Goal: Information Seeking & Learning: Check status

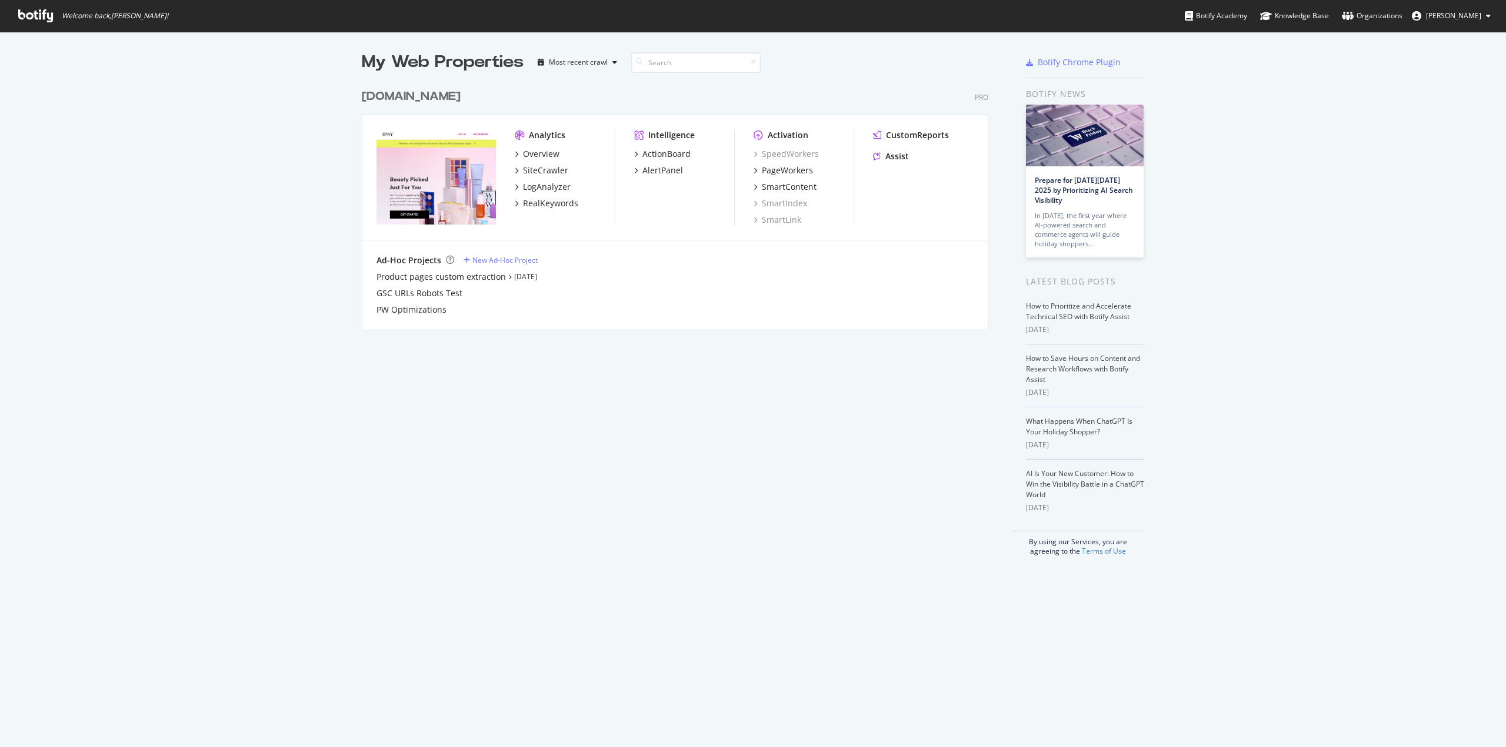
scroll to position [739, 1488]
click at [555, 167] on div "SiteCrawler" at bounding box center [545, 171] width 45 height 12
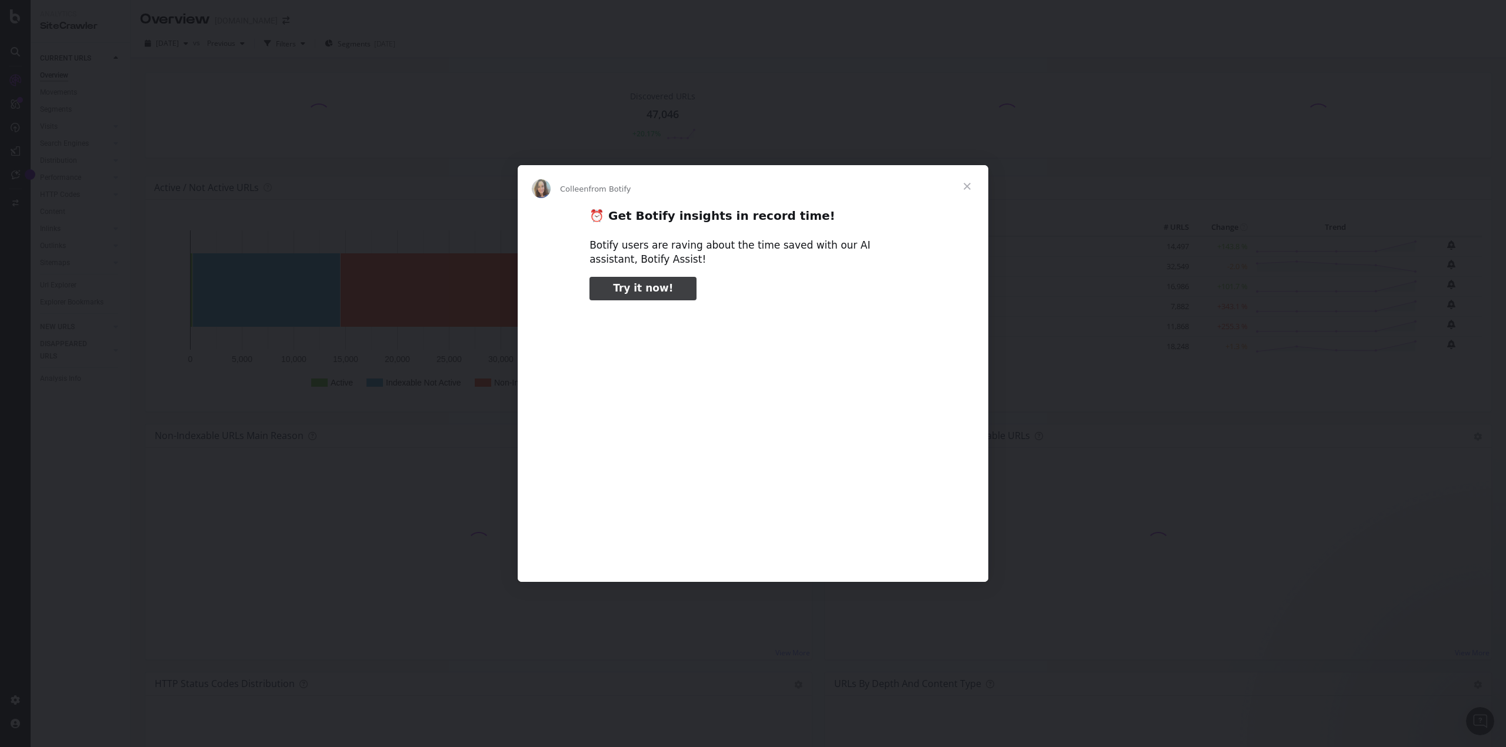
type input "108466"
click at [962, 181] on span "Close" at bounding box center [967, 186] width 42 height 42
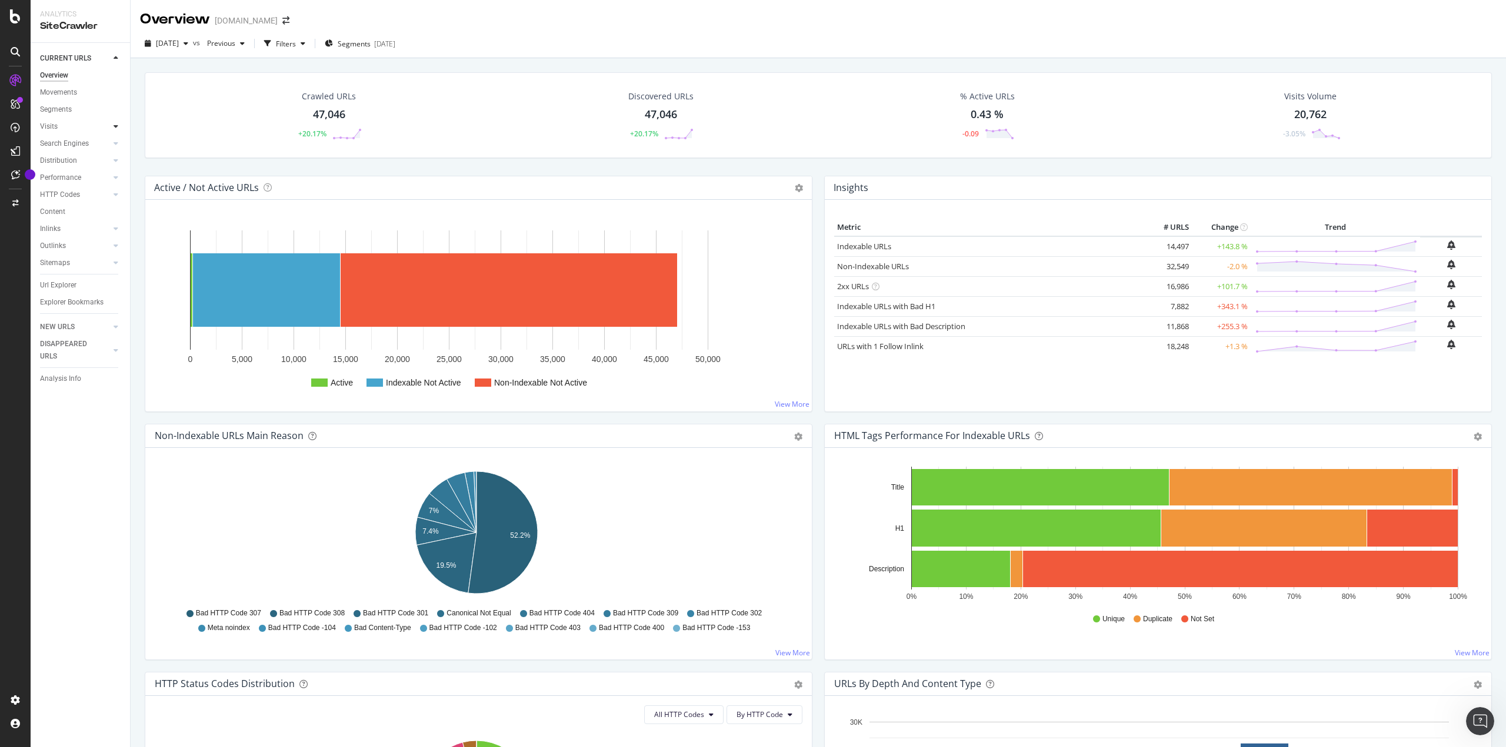
click at [118, 127] on icon at bounding box center [116, 126] width 5 height 7
click at [61, 143] on div "Analysis" at bounding box center [58, 144] width 27 height 12
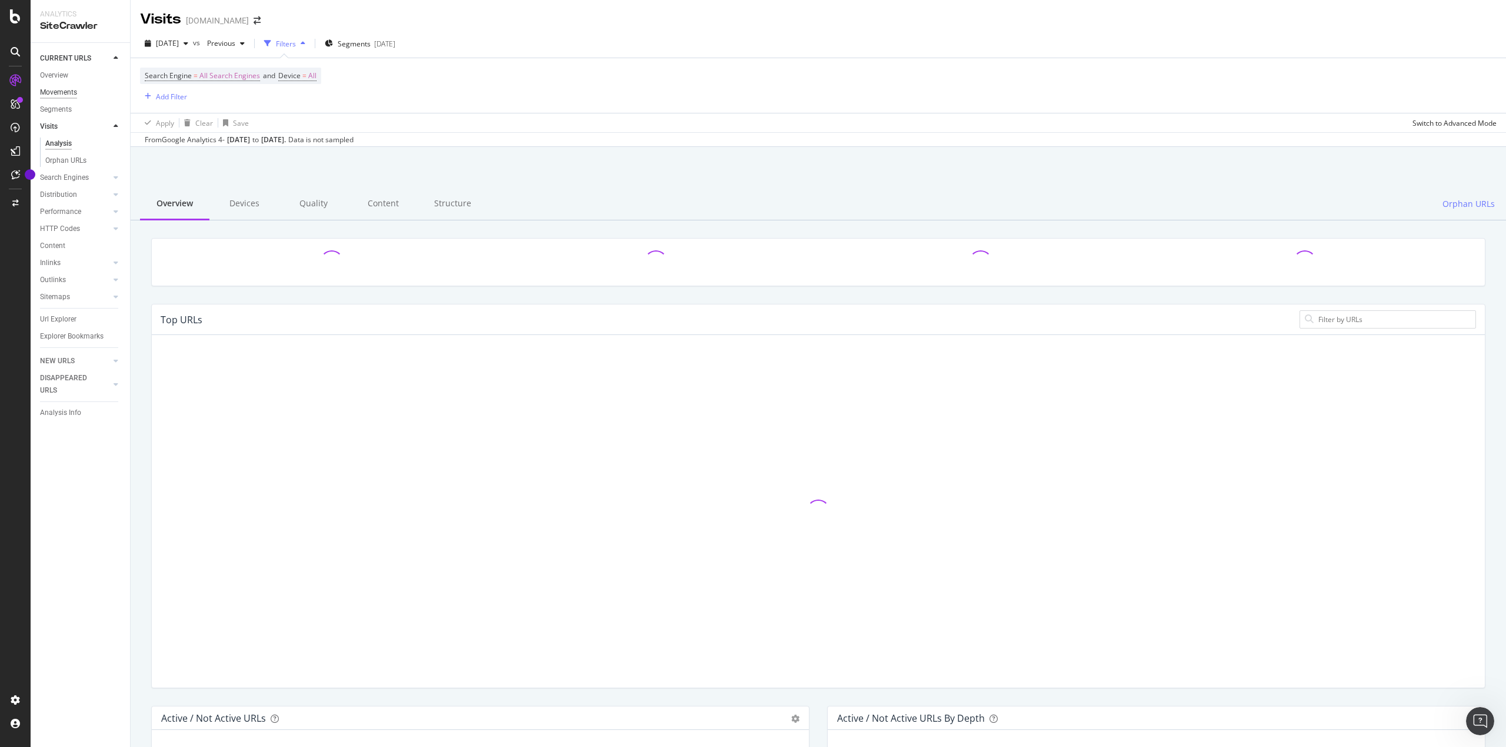
click at [71, 93] on div "Movements" at bounding box center [58, 92] width 37 height 12
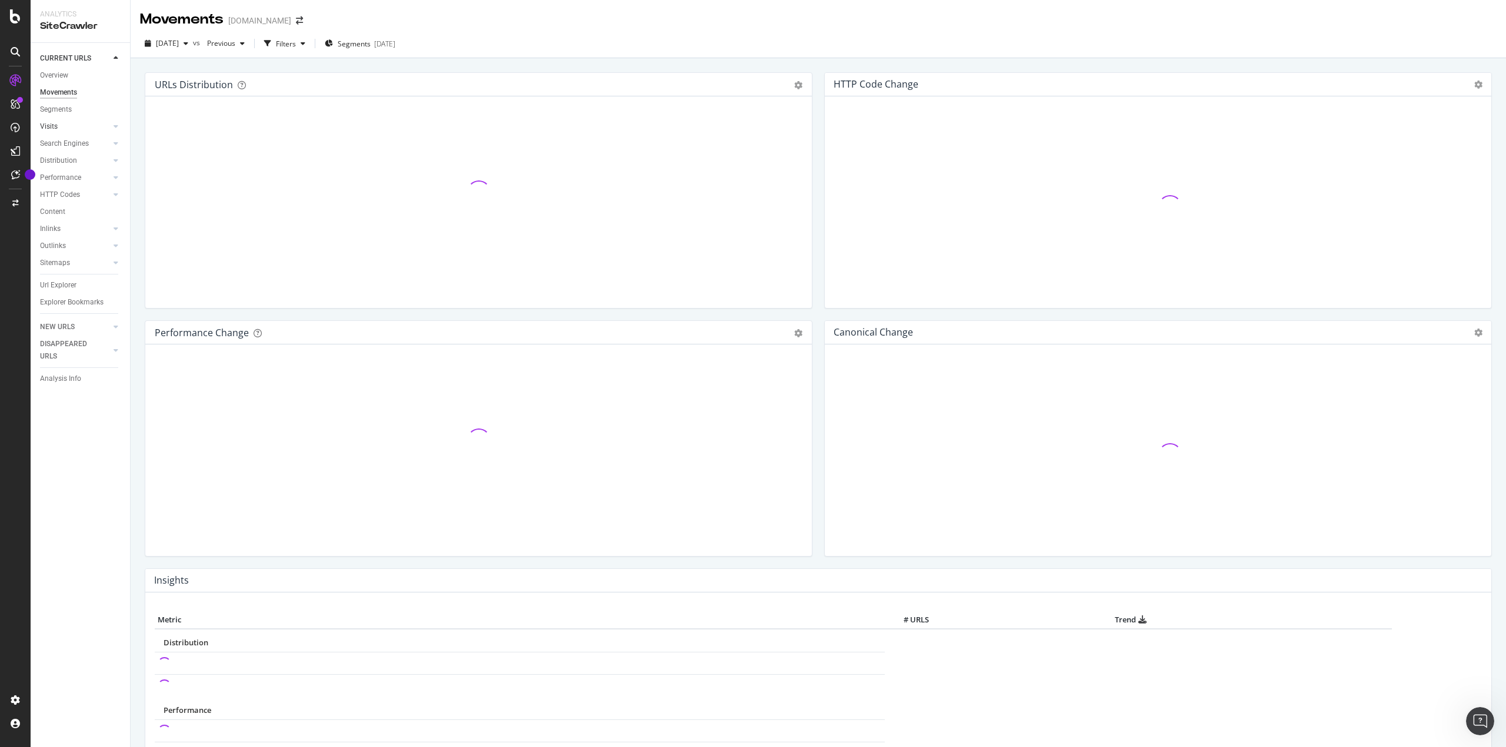
click at [68, 122] on link "Visits" at bounding box center [75, 127] width 70 height 12
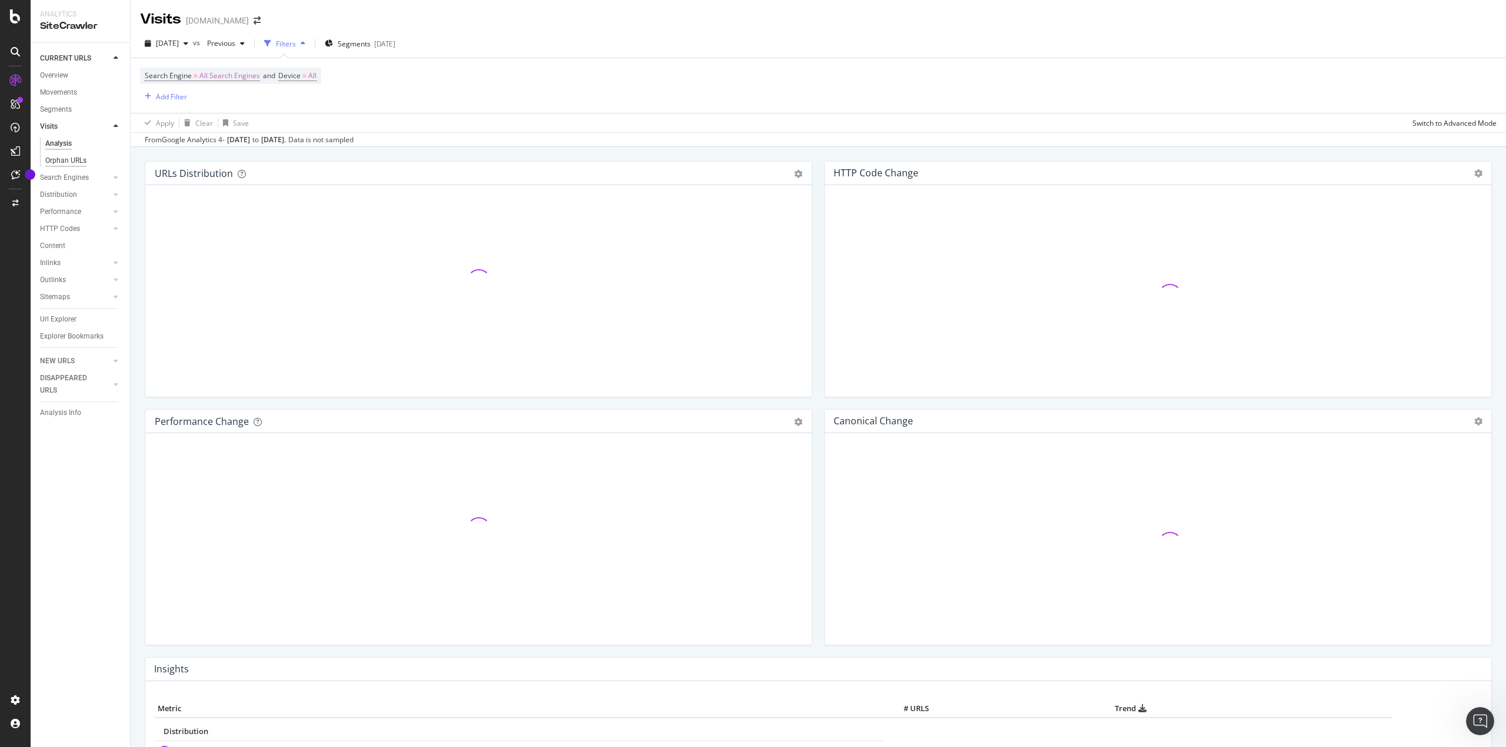
click at [56, 124] on div "Visits" at bounding box center [49, 127] width 18 height 12
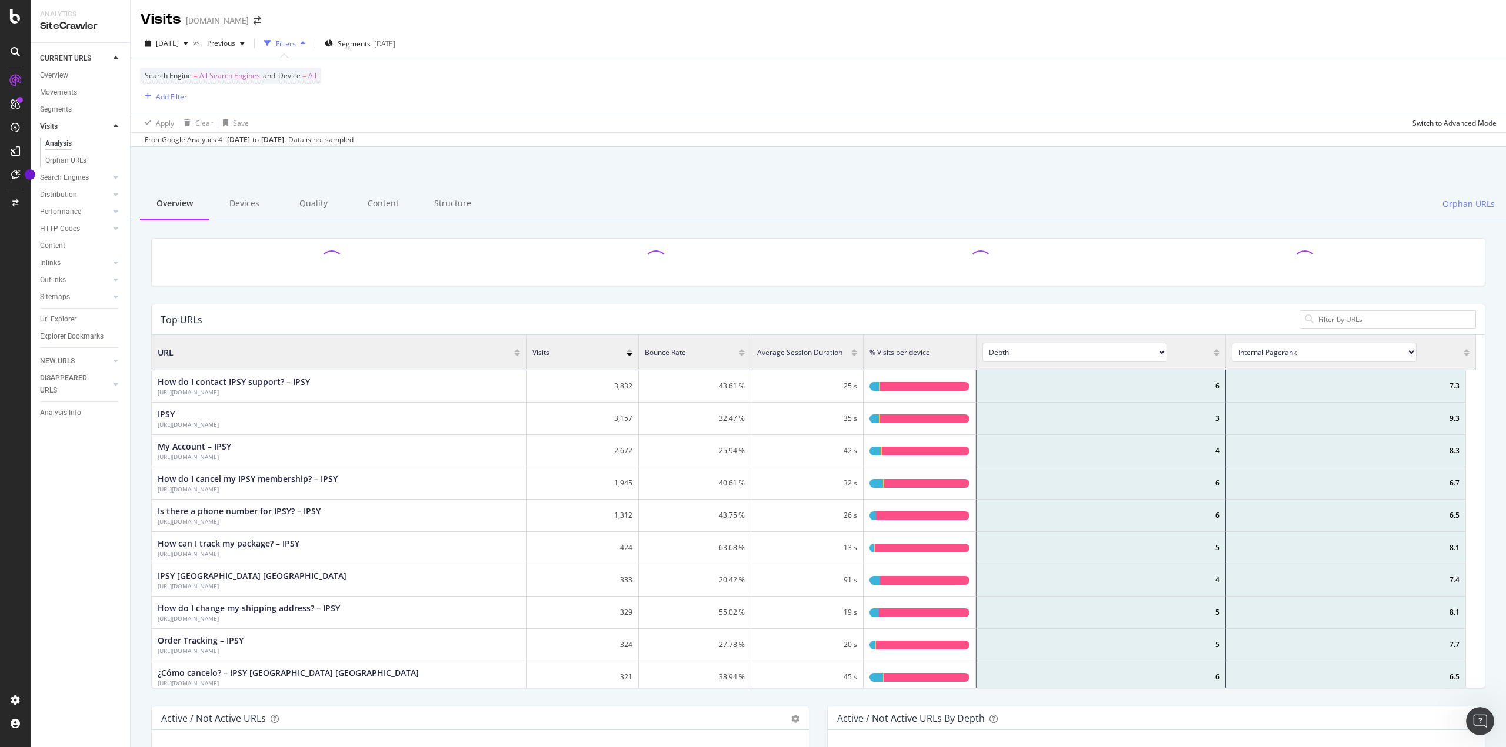
scroll to position [344, 1315]
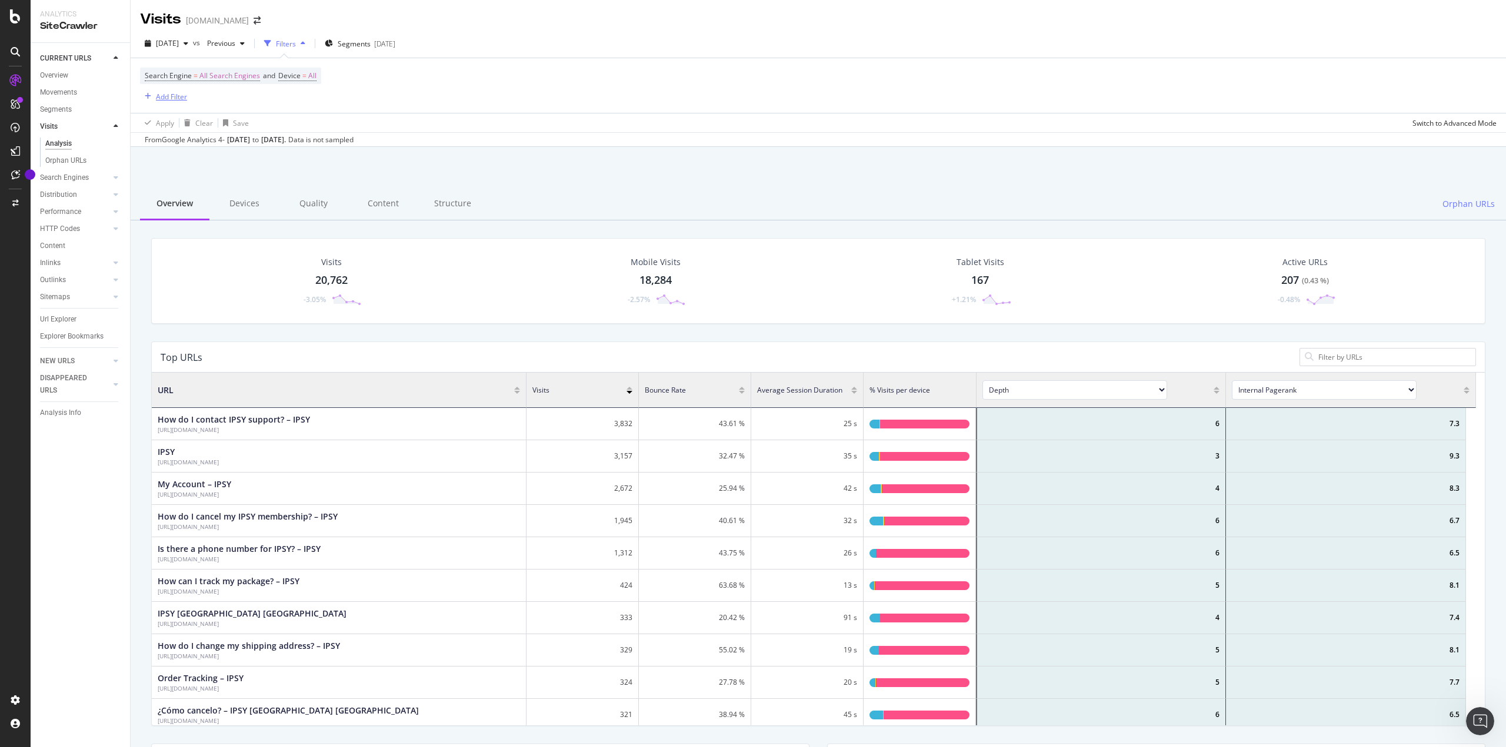
click at [167, 99] on div "Add Filter" at bounding box center [171, 97] width 31 height 10
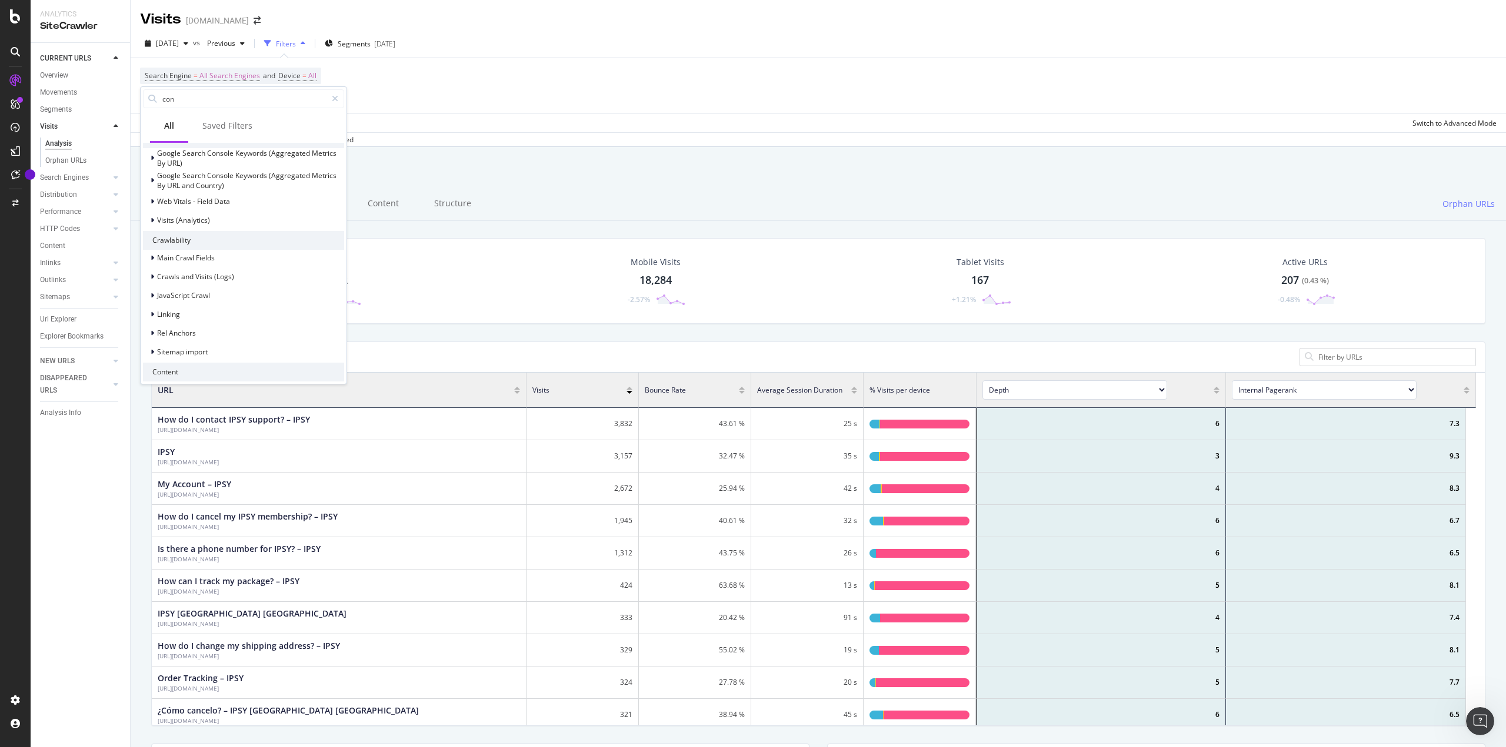
scroll to position [0, 0]
type input "c"
type input "page"
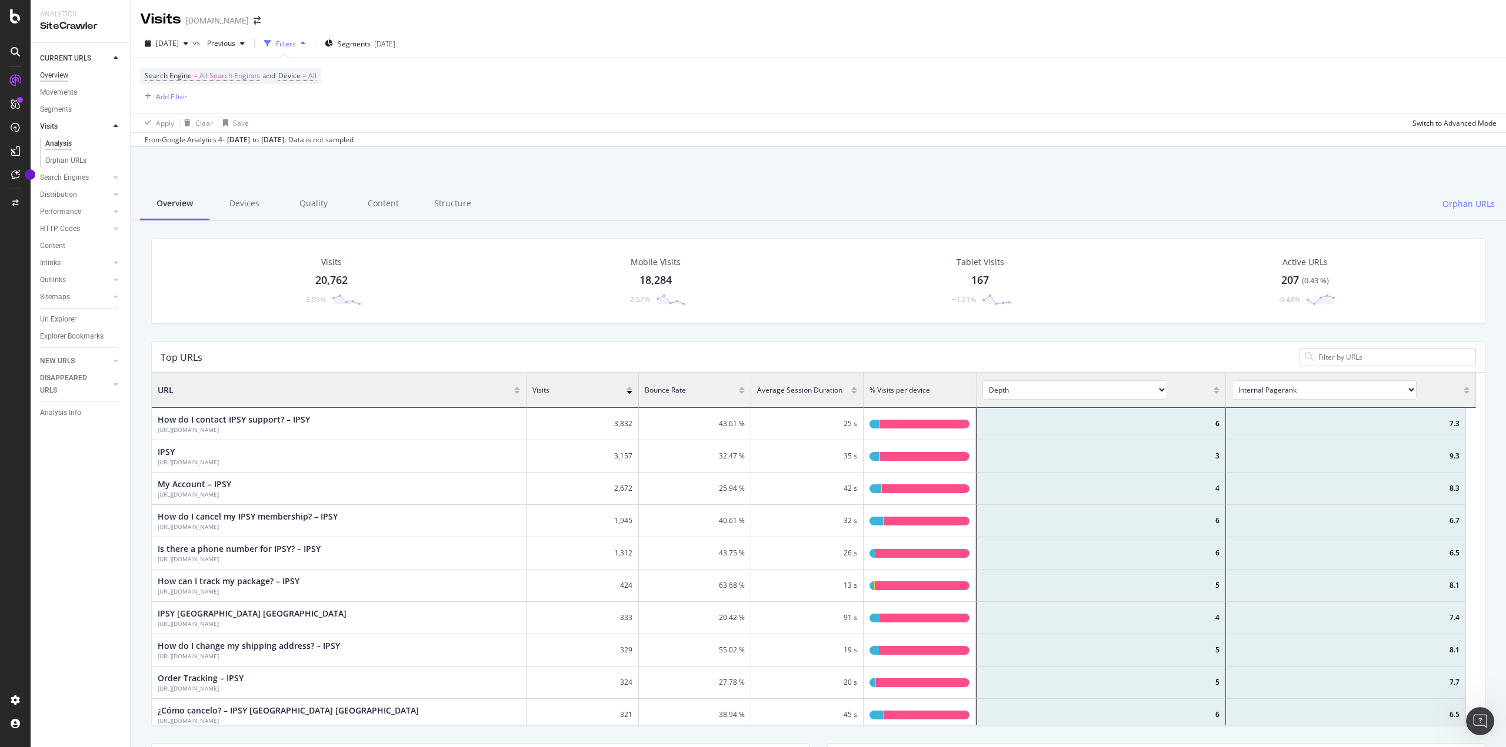
click at [61, 78] on div "Overview" at bounding box center [54, 75] width 28 height 12
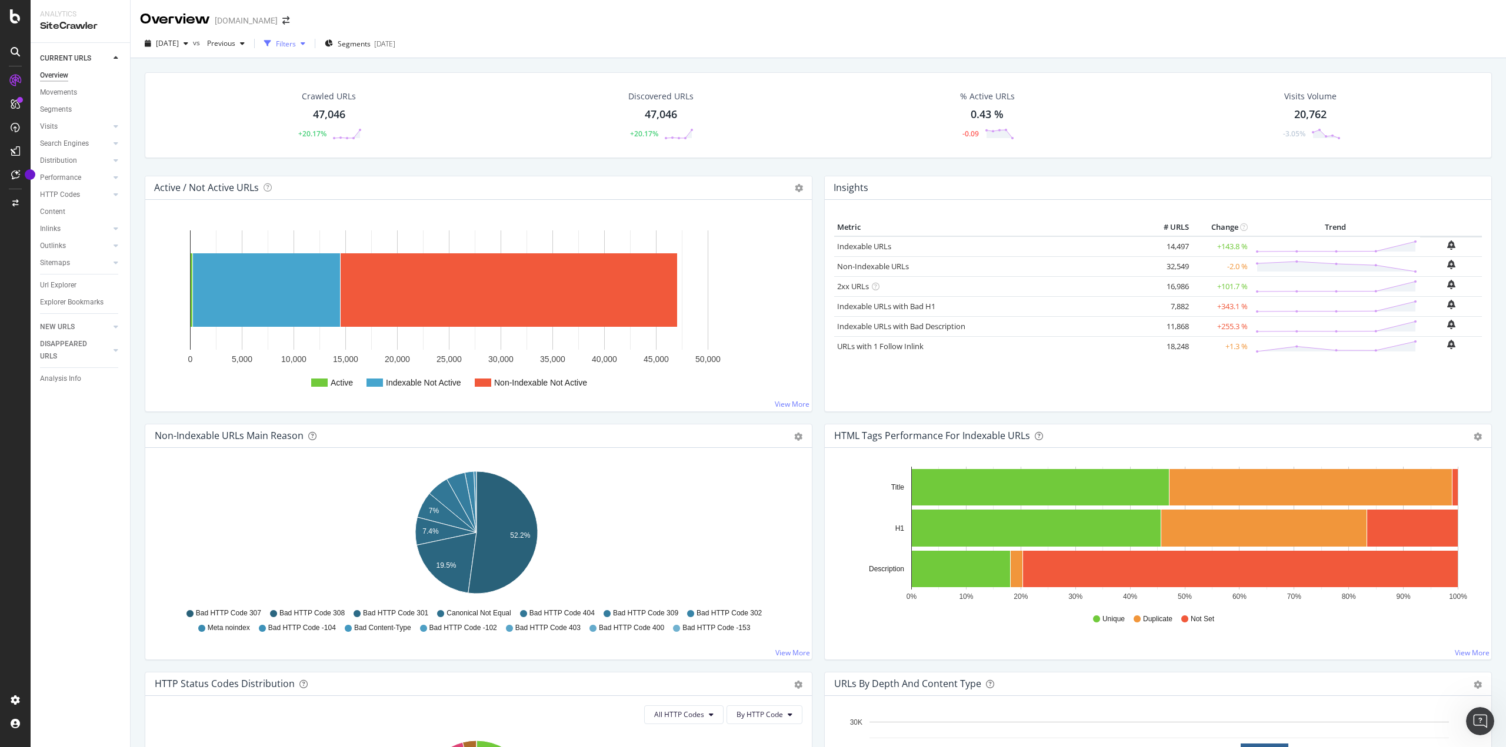
click at [296, 42] on div "Filters" at bounding box center [286, 44] width 20 height 10
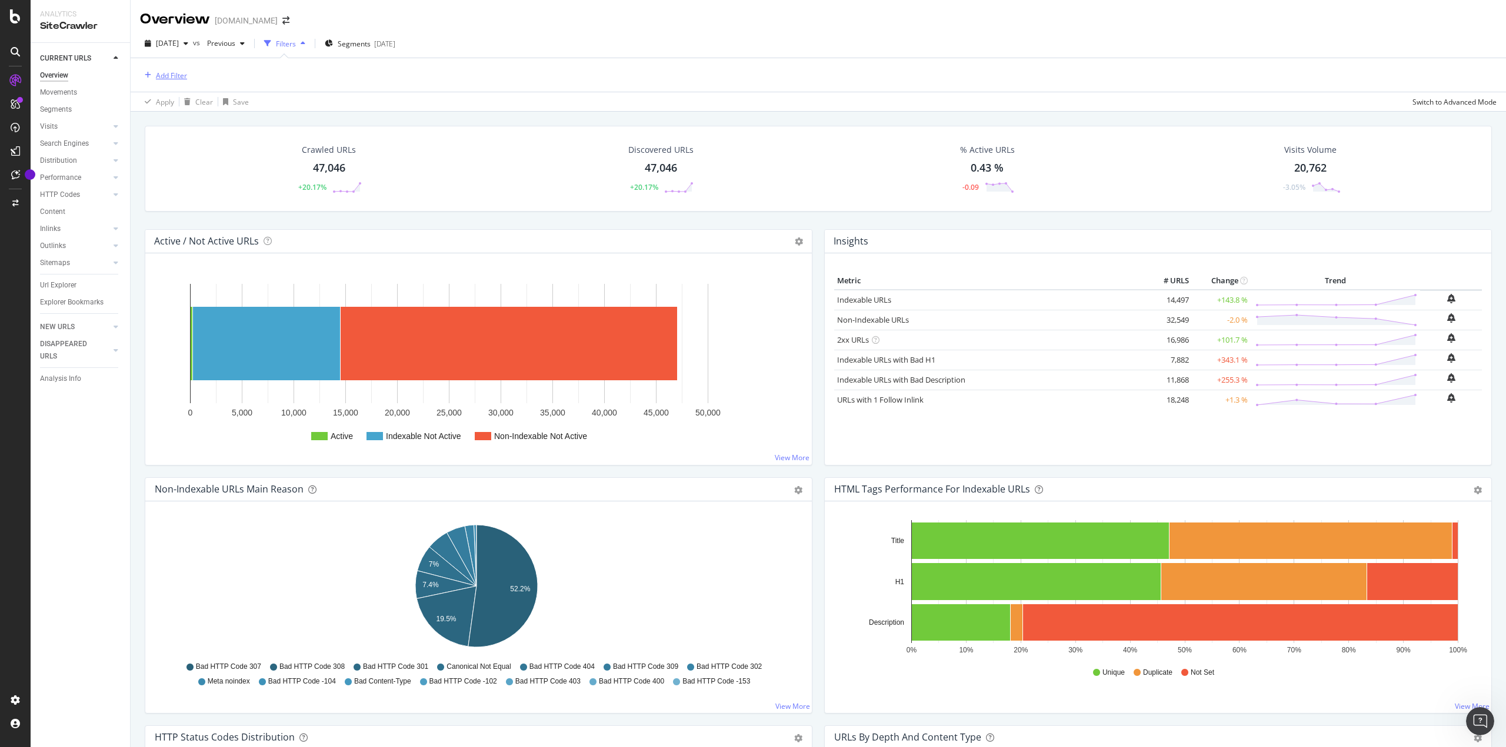
click at [165, 77] on div "Add Filter" at bounding box center [171, 76] width 31 height 10
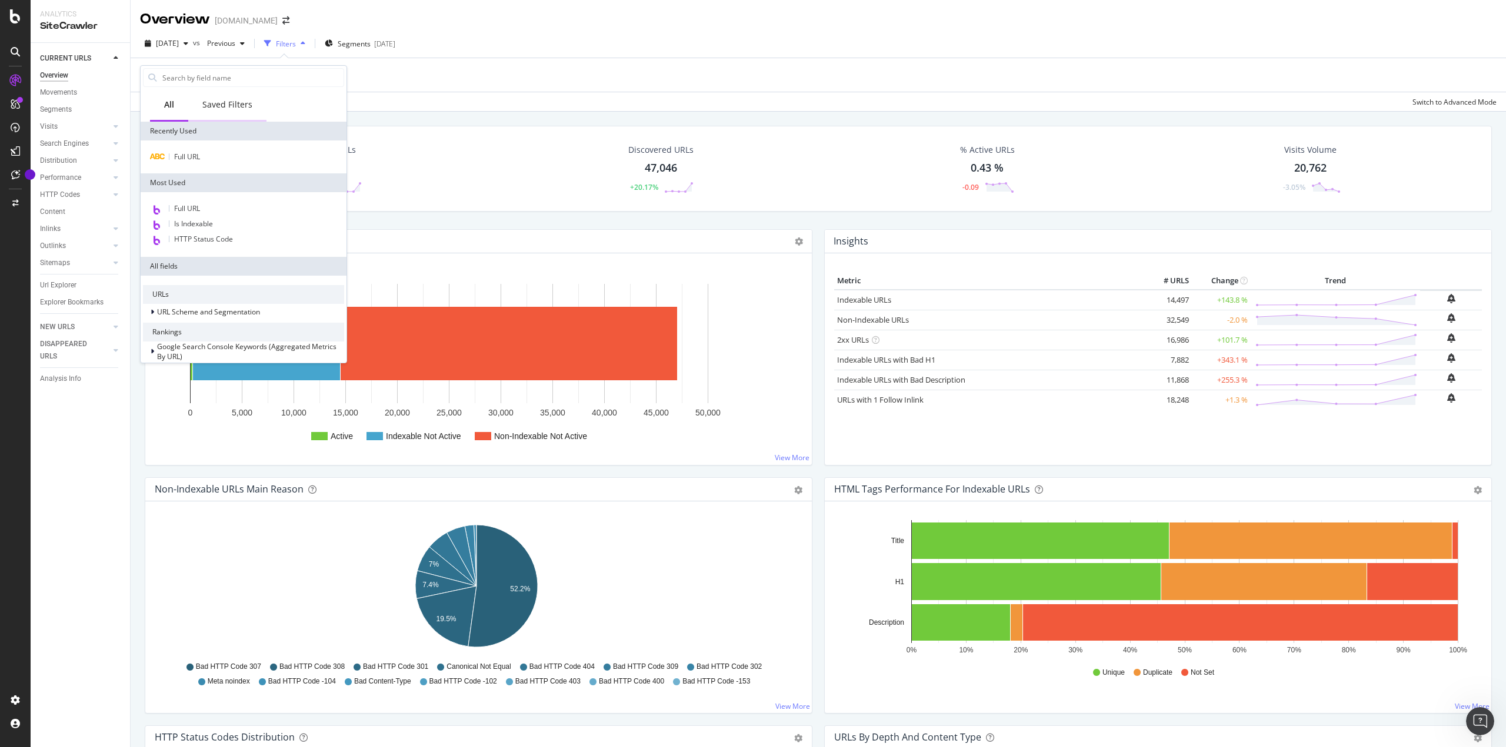
click at [232, 109] on div "Saved Filters" at bounding box center [227, 105] width 50 height 12
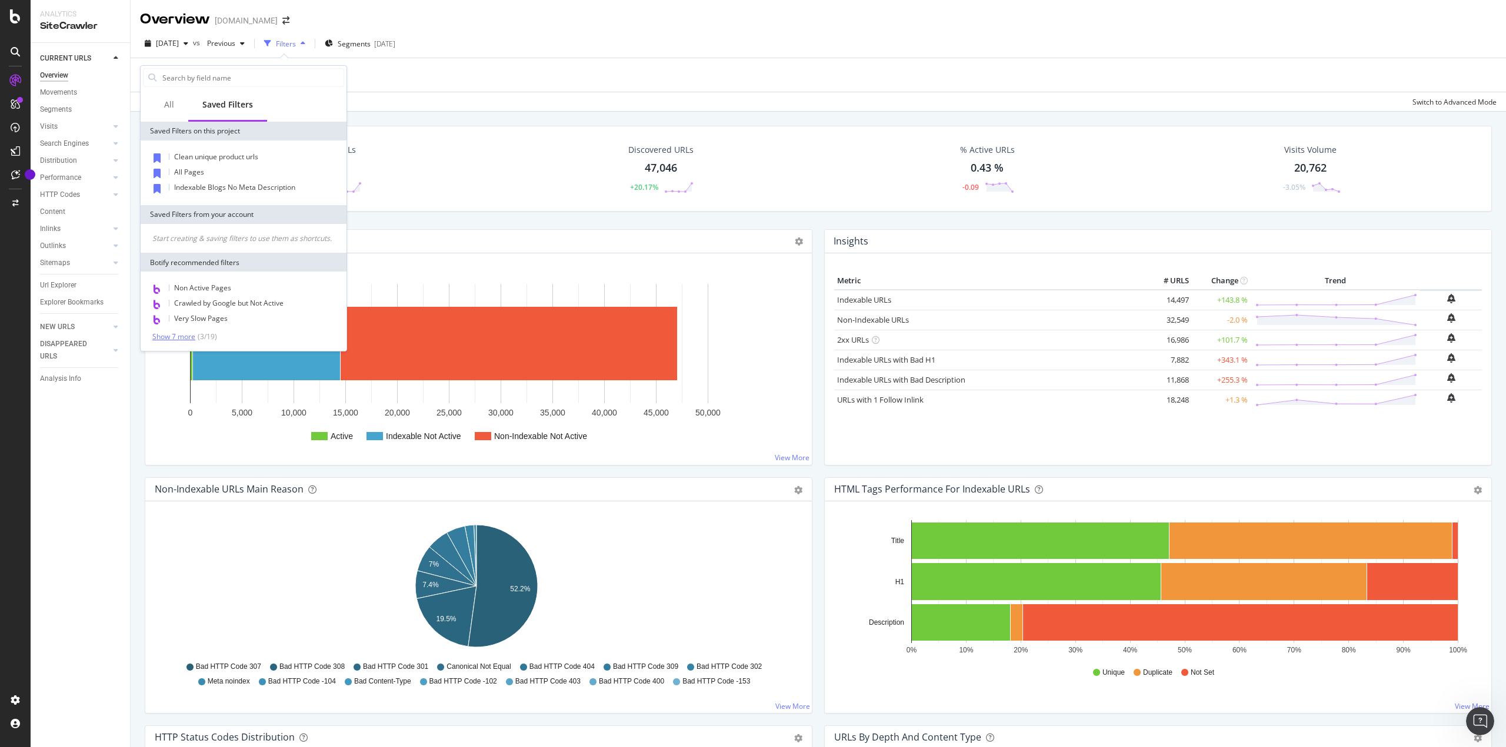
click at [185, 341] on div "Show 7 more" at bounding box center [173, 337] width 43 height 8
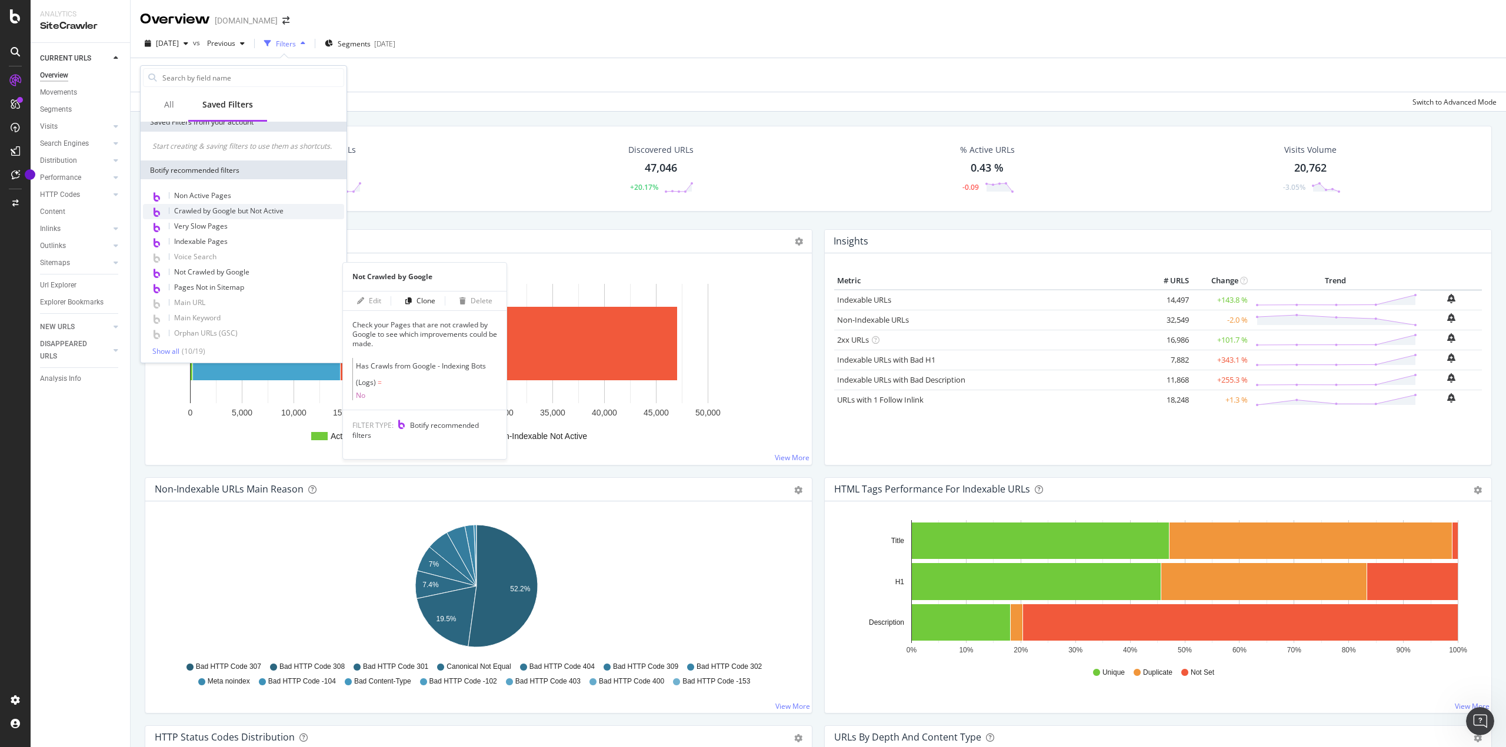
scroll to position [105, 0]
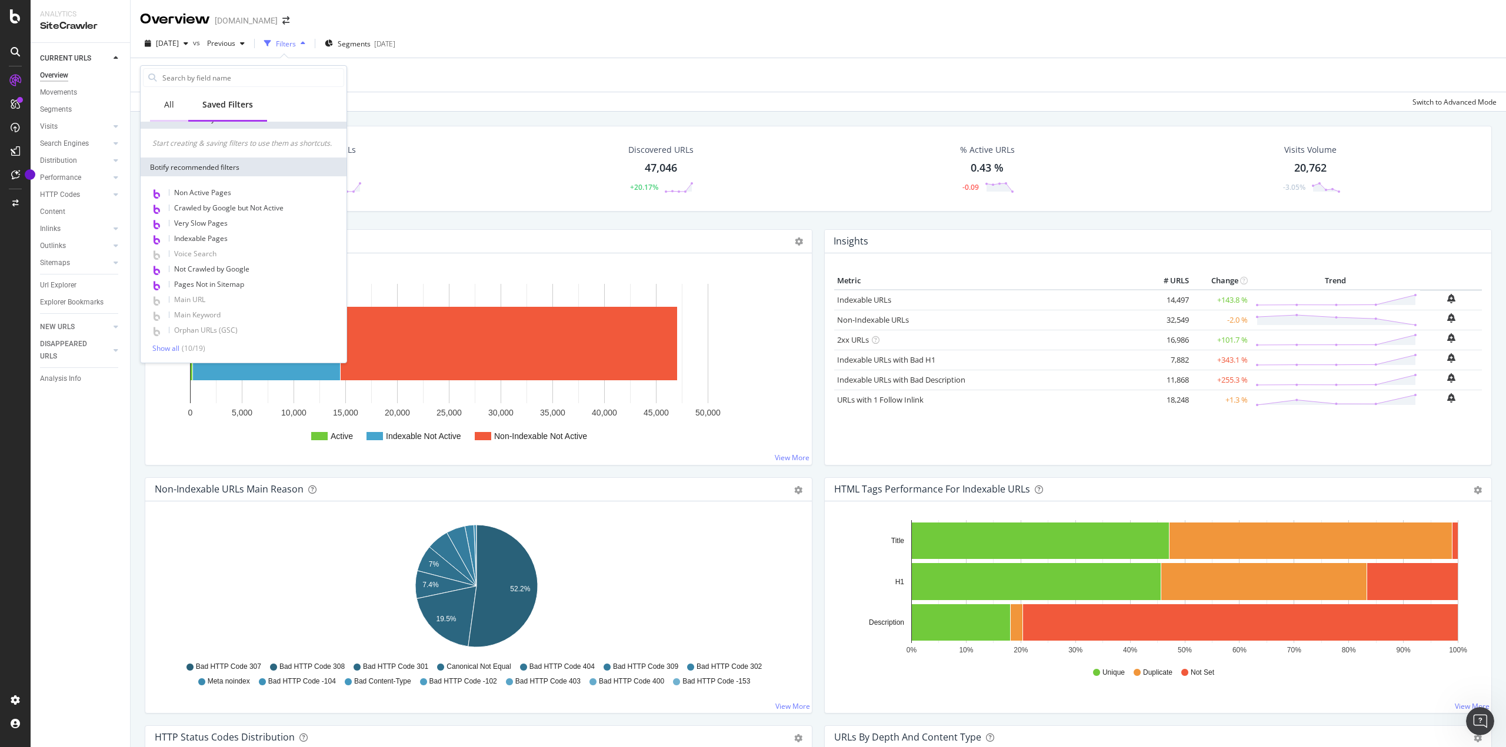
click at [172, 108] on div "All" at bounding box center [169, 105] width 10 height 12
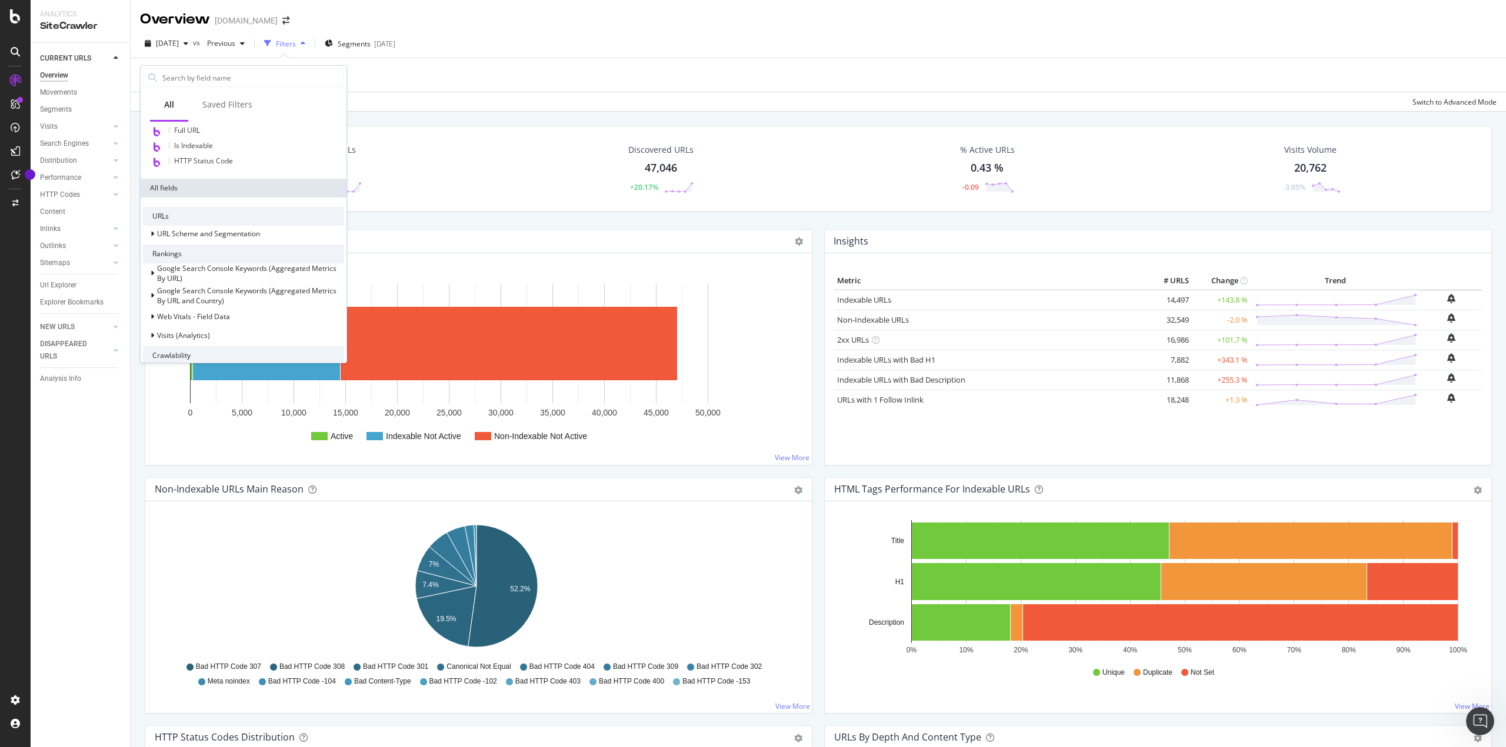
scroll to position [0, 0]
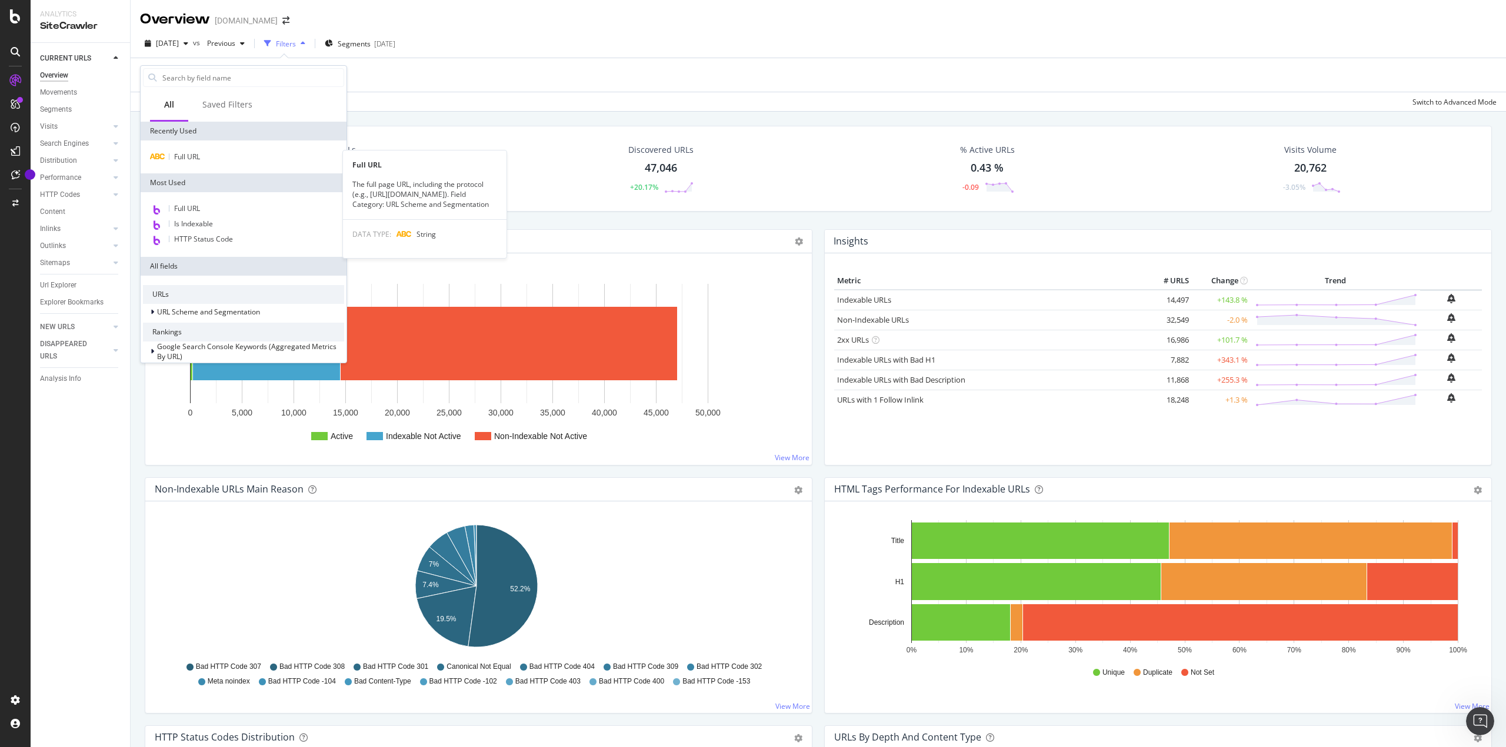
click at [188, 149] on div "Full URL Full URL The full page URL, including the protocol (e.g., [URL][DOMAIN…" at bounding box center [244, 157] width 206 height 33
click at [192, 156] on span "Full URL" at bounding box center [187, 157] width 26 height 10
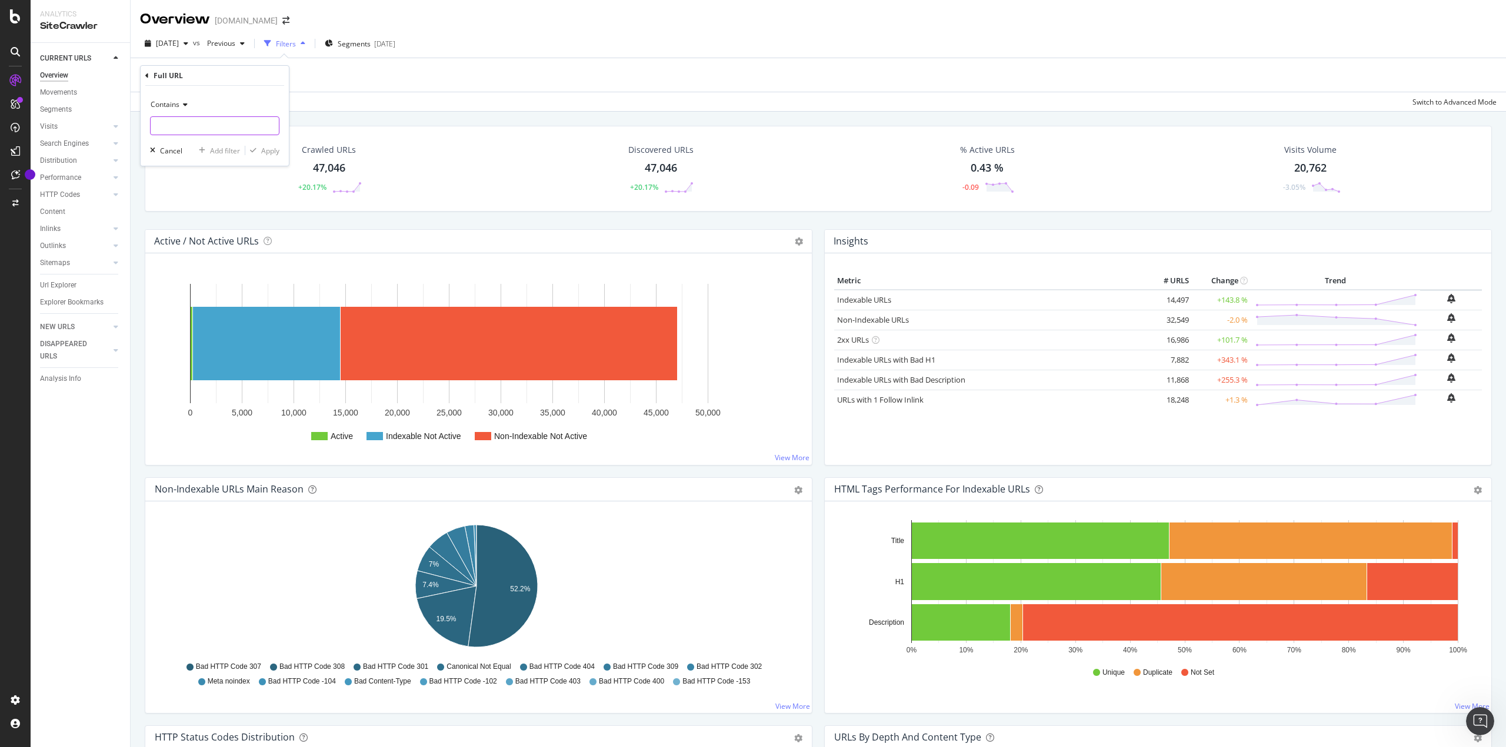
click at [192, 125] on input "text" at bounding box center [215, 125] width 128 height 19
paste input "ACEBPAL1067239"
type input "ACEBPAL1067239"
click at [263, 151] on div "Apply" at bounding box center [270, 151] width 18 height 10
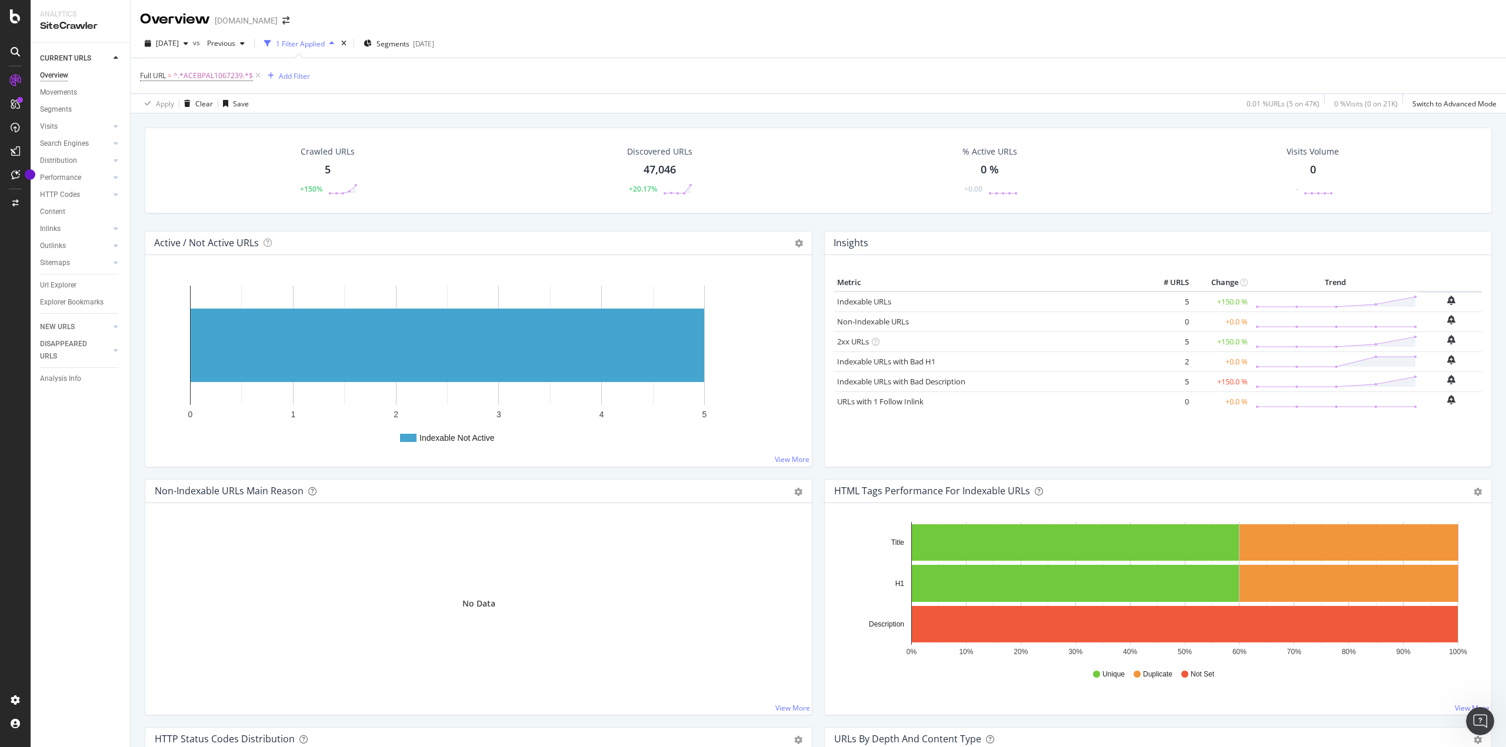
click at [330, 164] on div "Crawled URLs 5 +150%" at bounding box center [328, 170] width 84 height 61
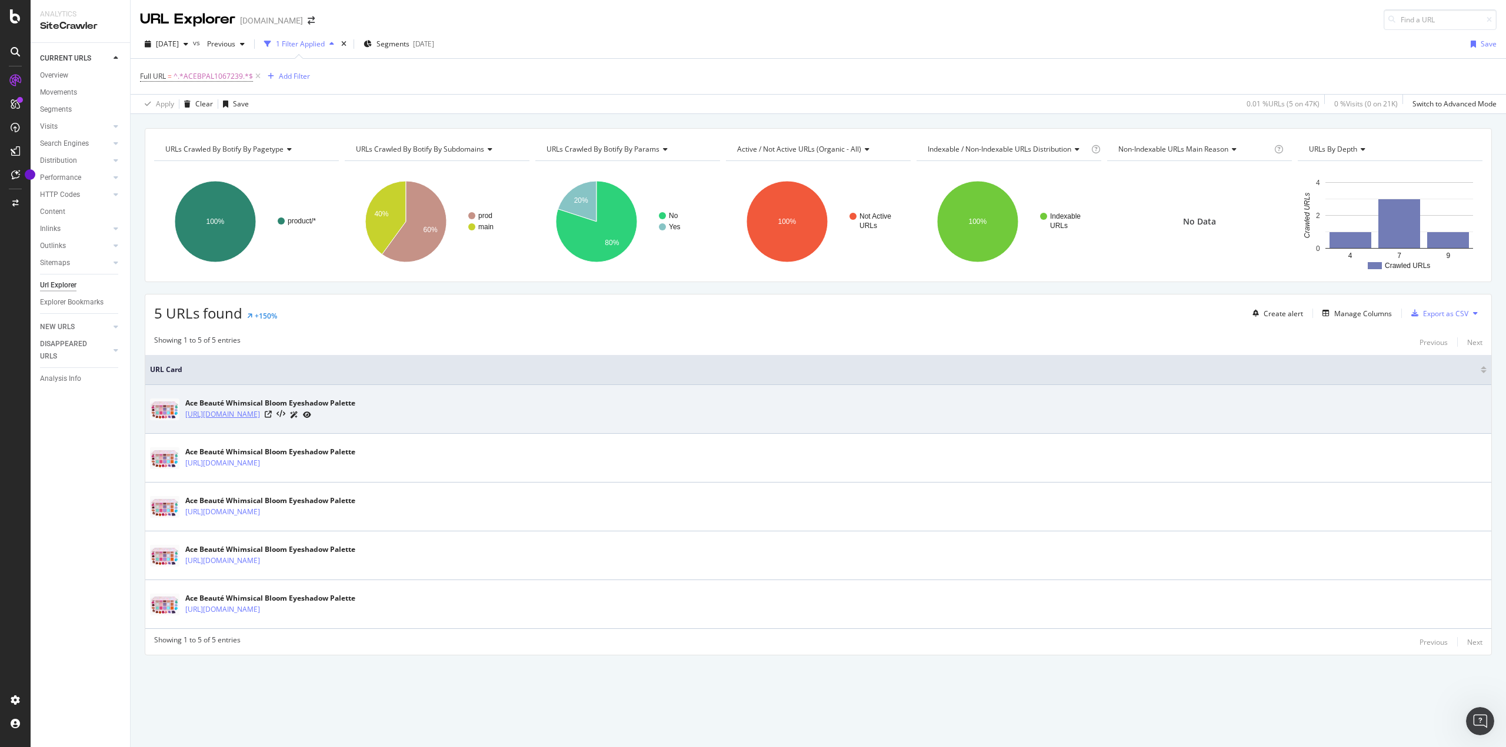
click at [260, 412] on link "[URL][DOMAIN_NAME]" at bounding box center [222, 415] width 75 height 12
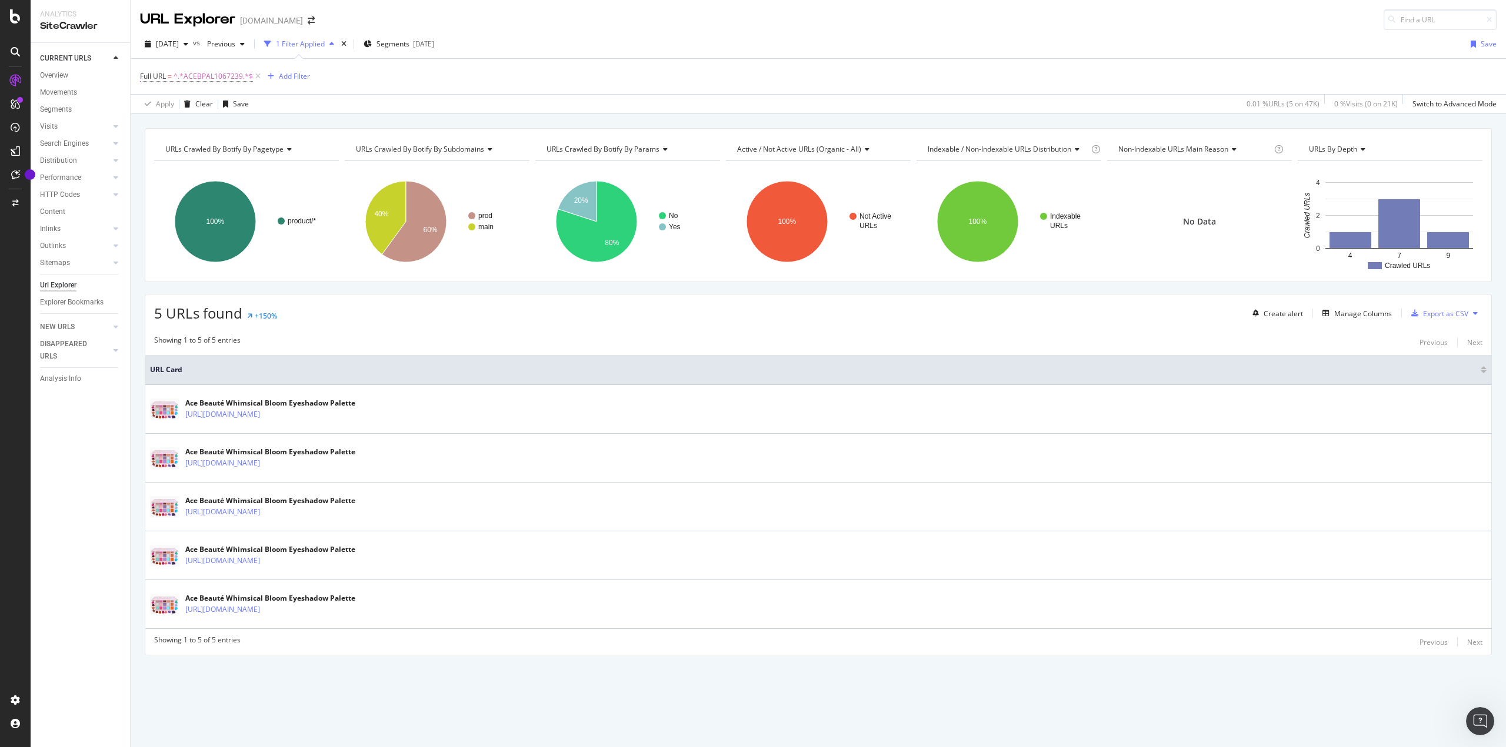
click at [219, 71] on span "^.*ACEBPAL1067239.*$" at bounding box center [212, 76] width 79 height 16
click at [222, 126] on input "ACEBPAL1067239" at bounding box center [206, 125] width 111 height 19
paste input "59147"
type input "ACEBPAL1059147"
click at [268, 154] on div "Apply" at bounding box center [270, 150] width 18 height 10
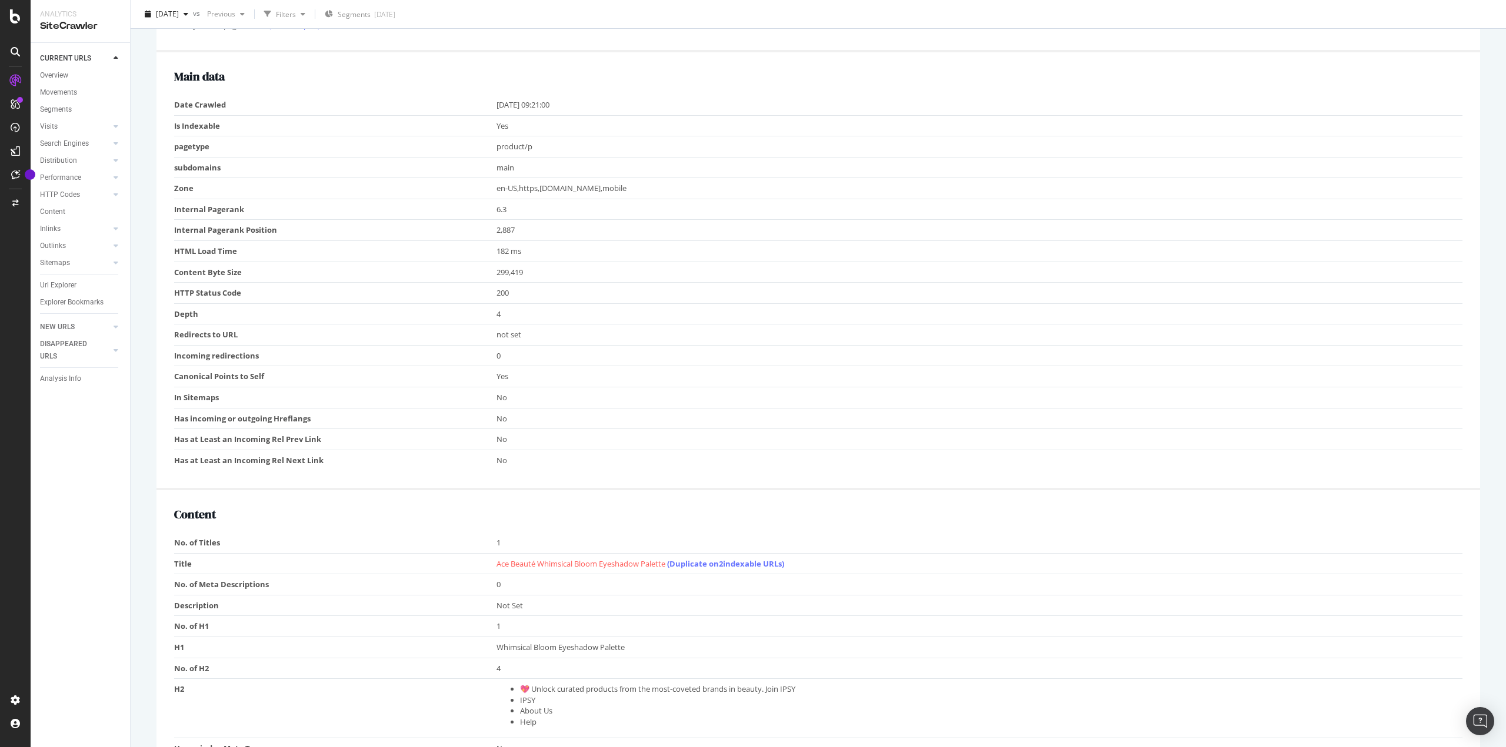
scroll to position [470, 0]
